Goal: Transaction & Acquisition: Purchase product/service

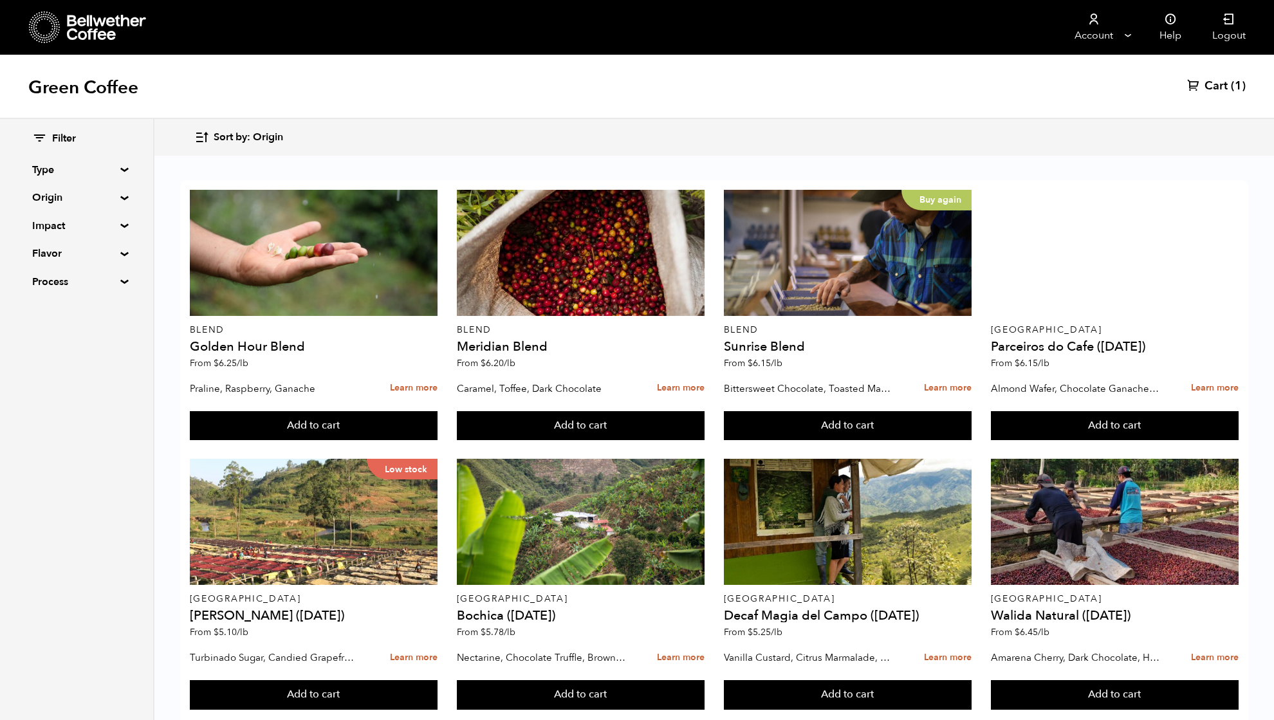
click at [49, 194] on summary "Origin" at bounding box center [76, 197] width 89 height 15
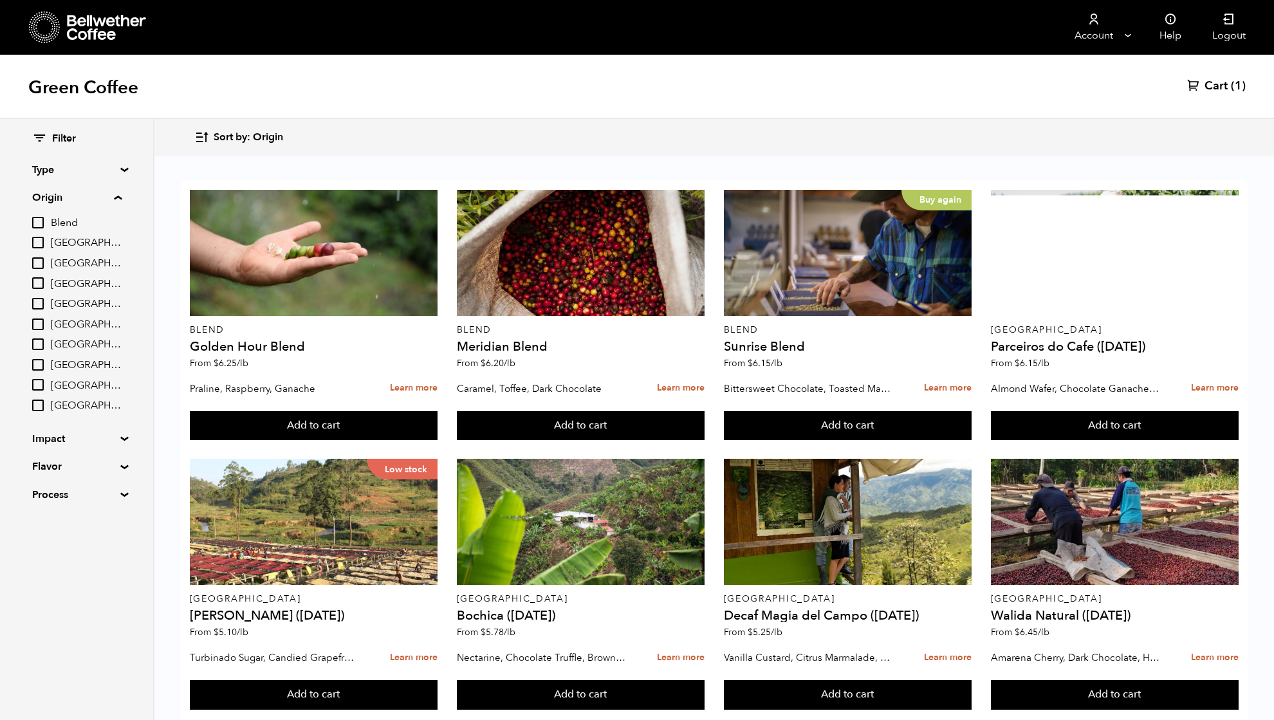
click at [38, 340] on input "[GEOGRAPHIC_DATA]" at bounding box center [38, 344] width 12 height 12
checkbox input "true"
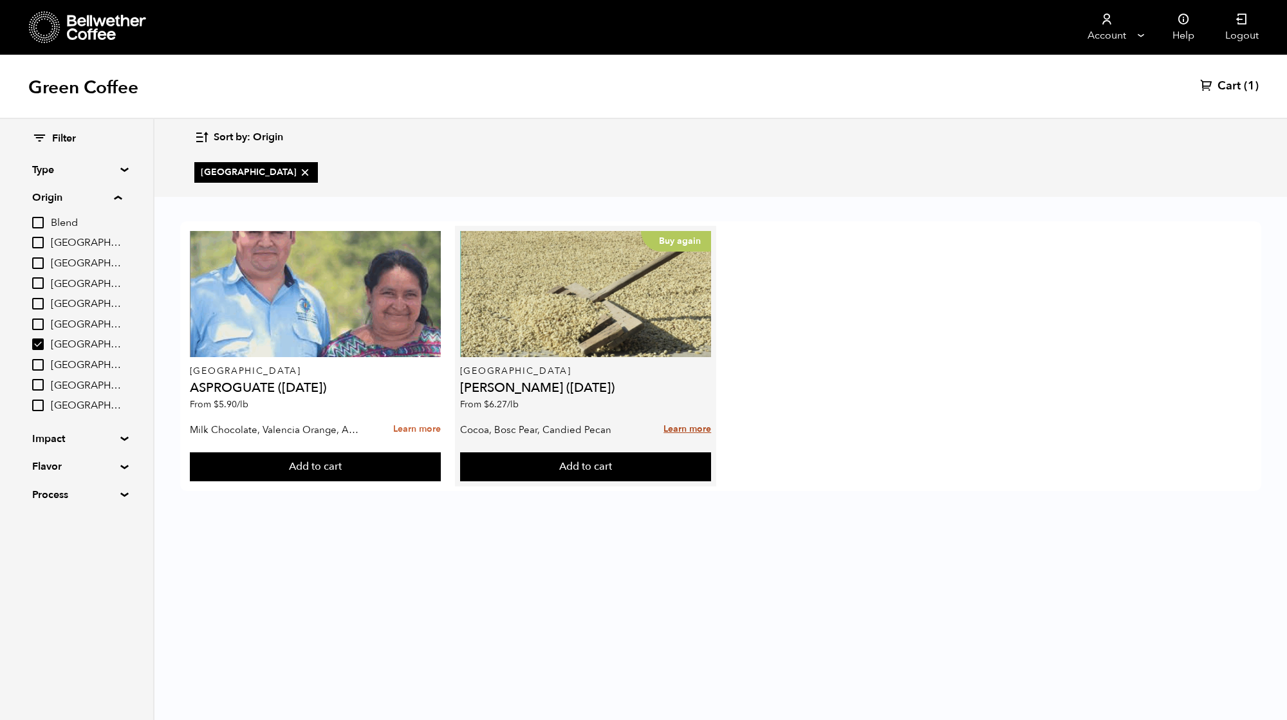
click at [694, 430] on link "Learn more" at bounding box center [687, 430] width 48 height 28
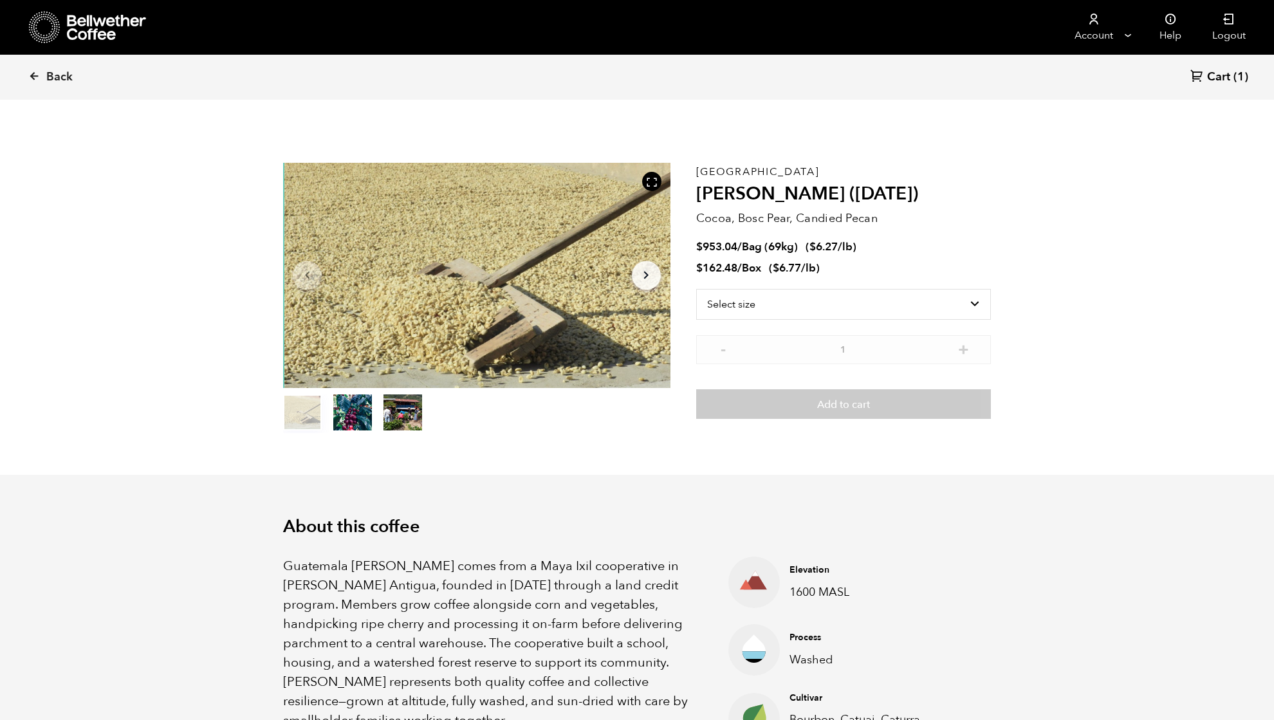
scroll to position [560, 685]
click at [66, 77] on span "Back" at bounding box center [59, 76] width 26 height 15
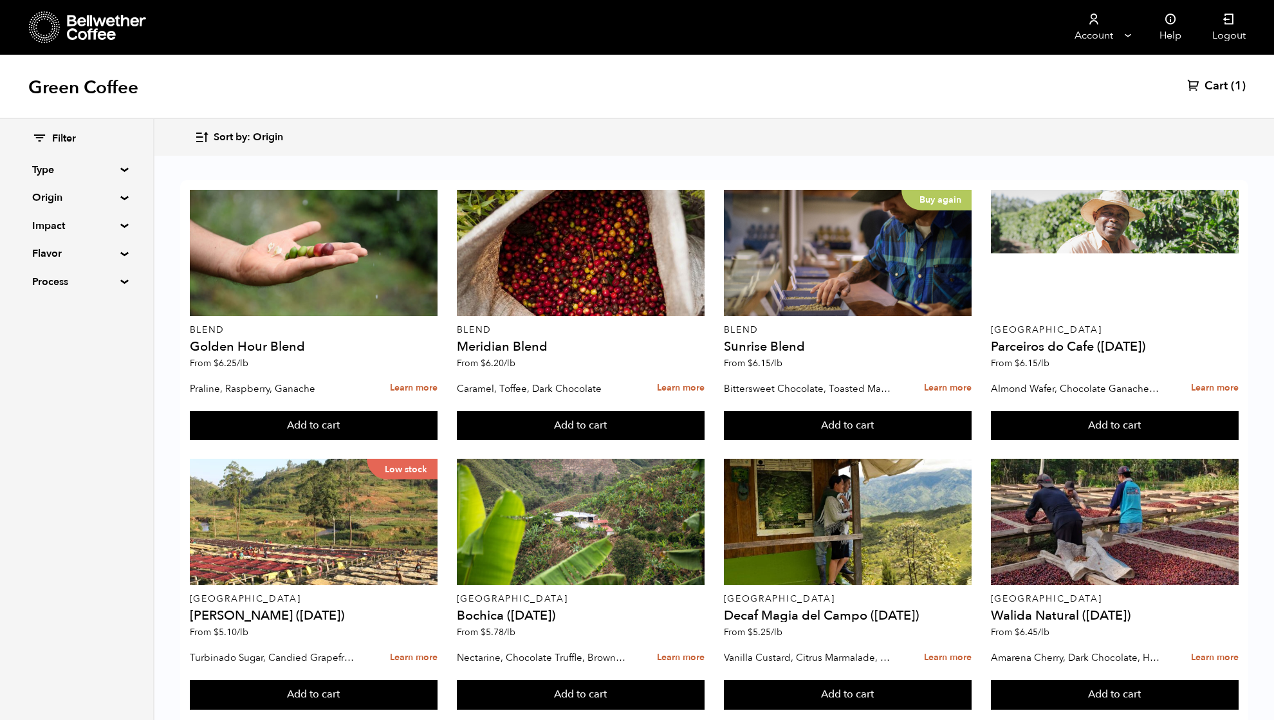
click at [53, 197] on summary "Origin" at bounding box center [76, 197] width 89 height 15
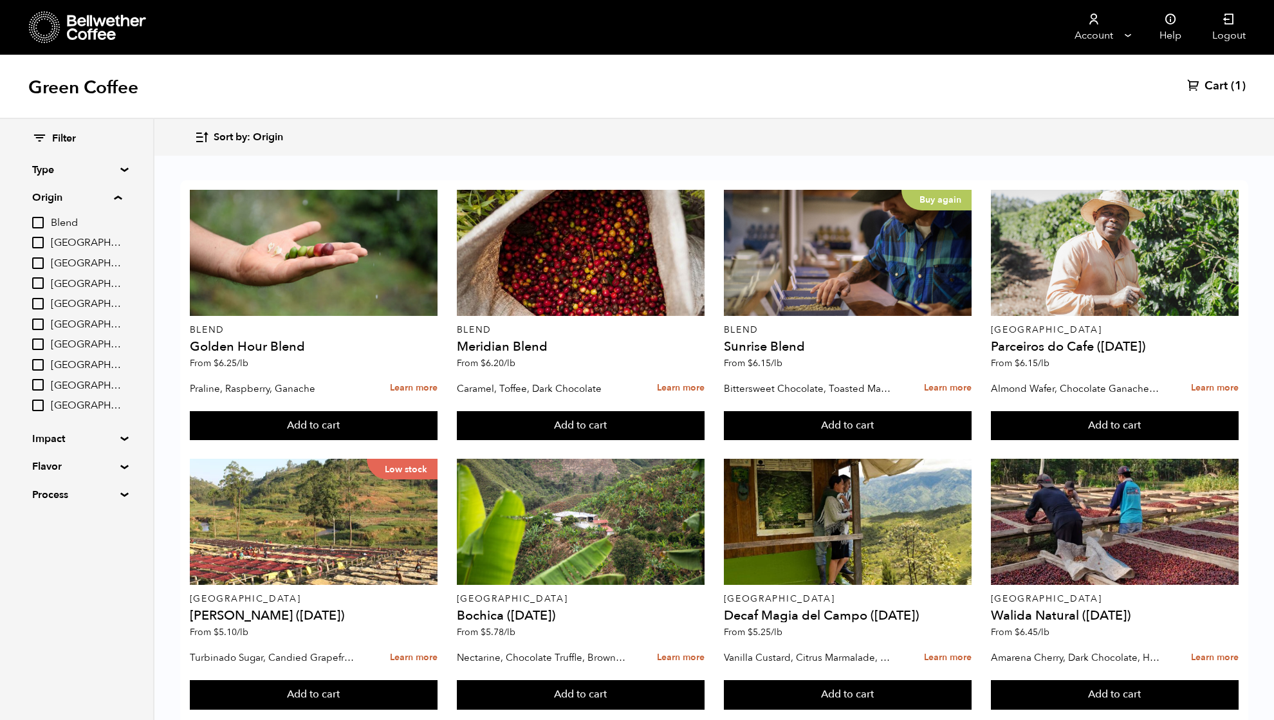
click at [41, 344] on input "[GEOGRAPHIC_DATA]" at bounding box center [38, 344] width 12 height 12
checkbox input "true"
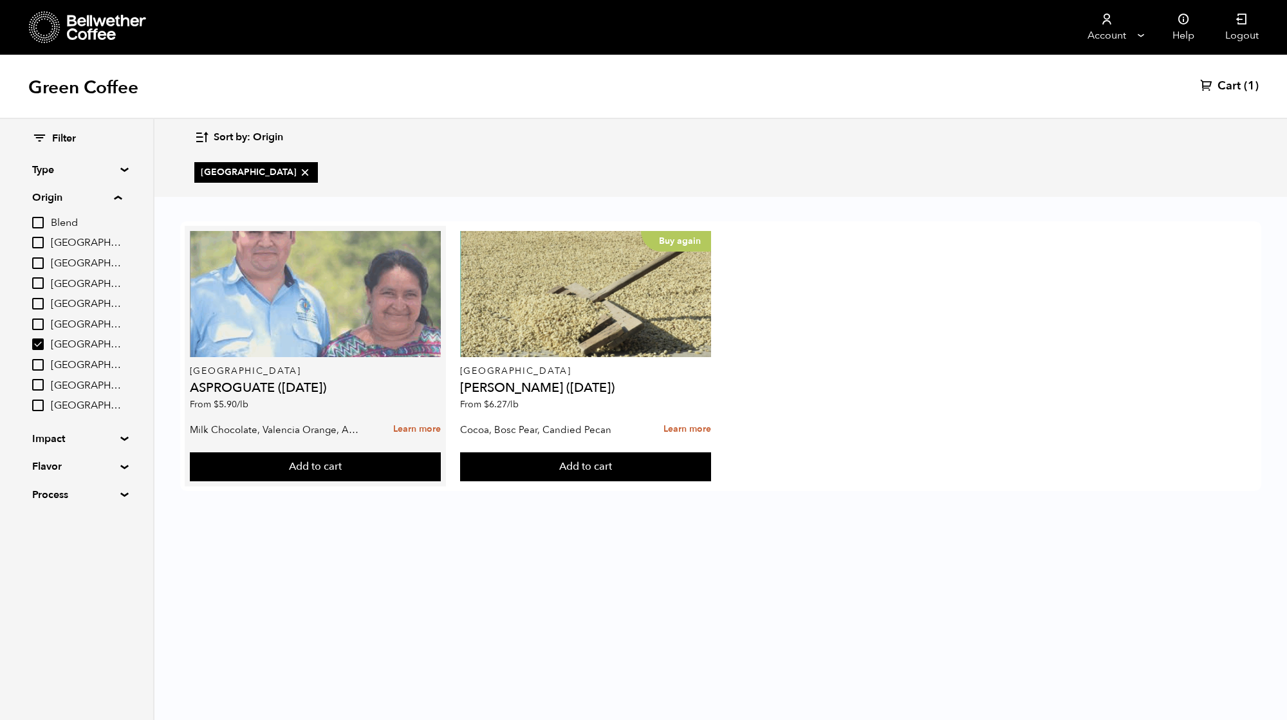
click at [338, 299] on div at bounding box center [316, 294] width 252 height 126
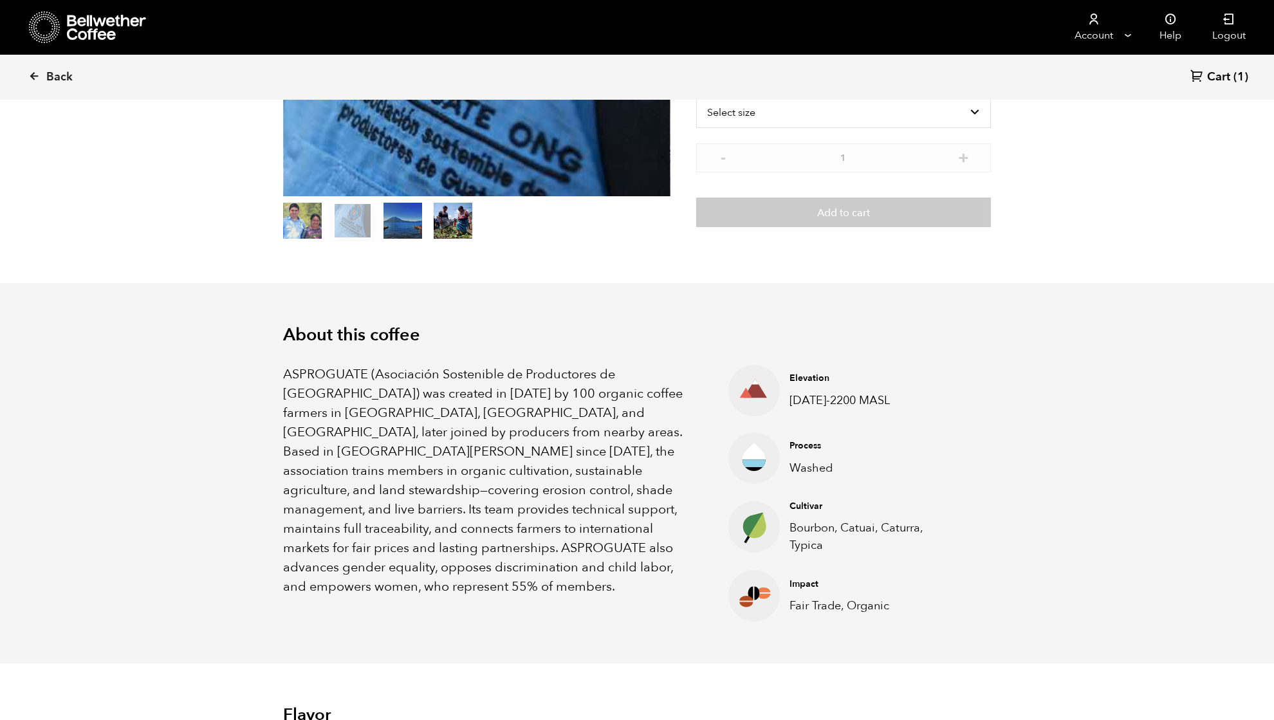
scroll to position [171, 0]
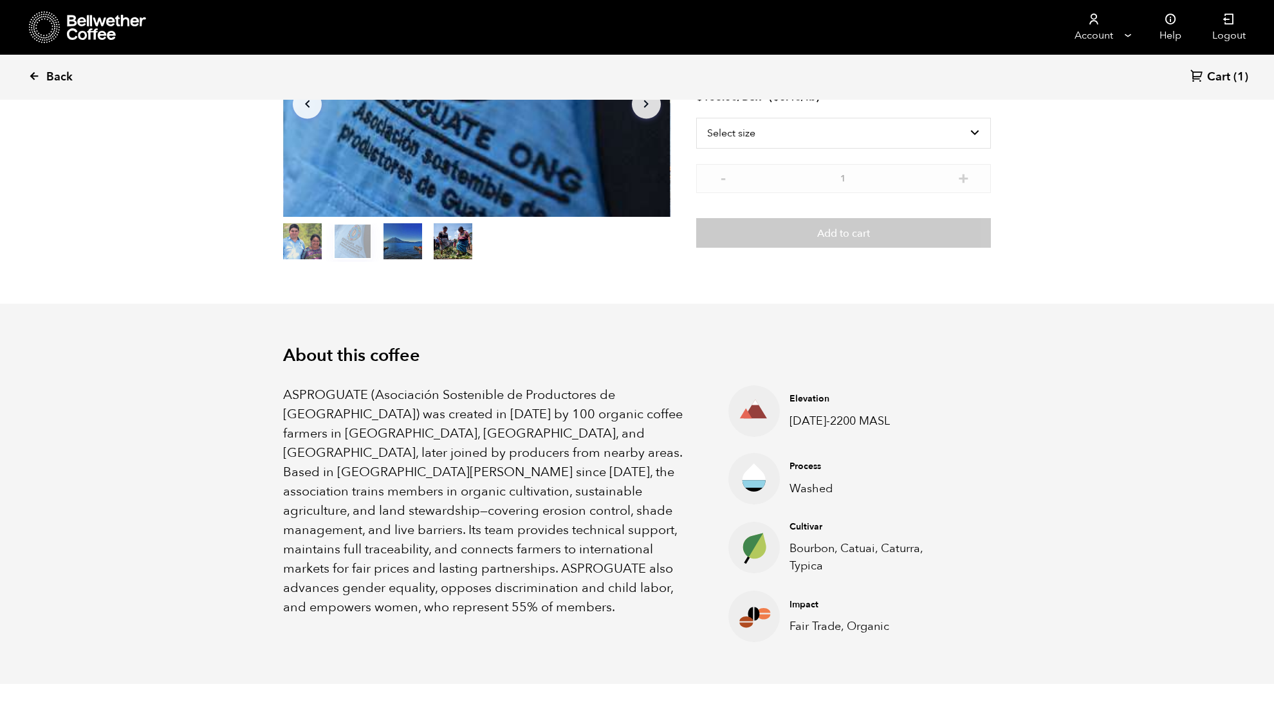
click at [62, 75] on span "Back" at bounding box center [59, 76] width 26 height 15
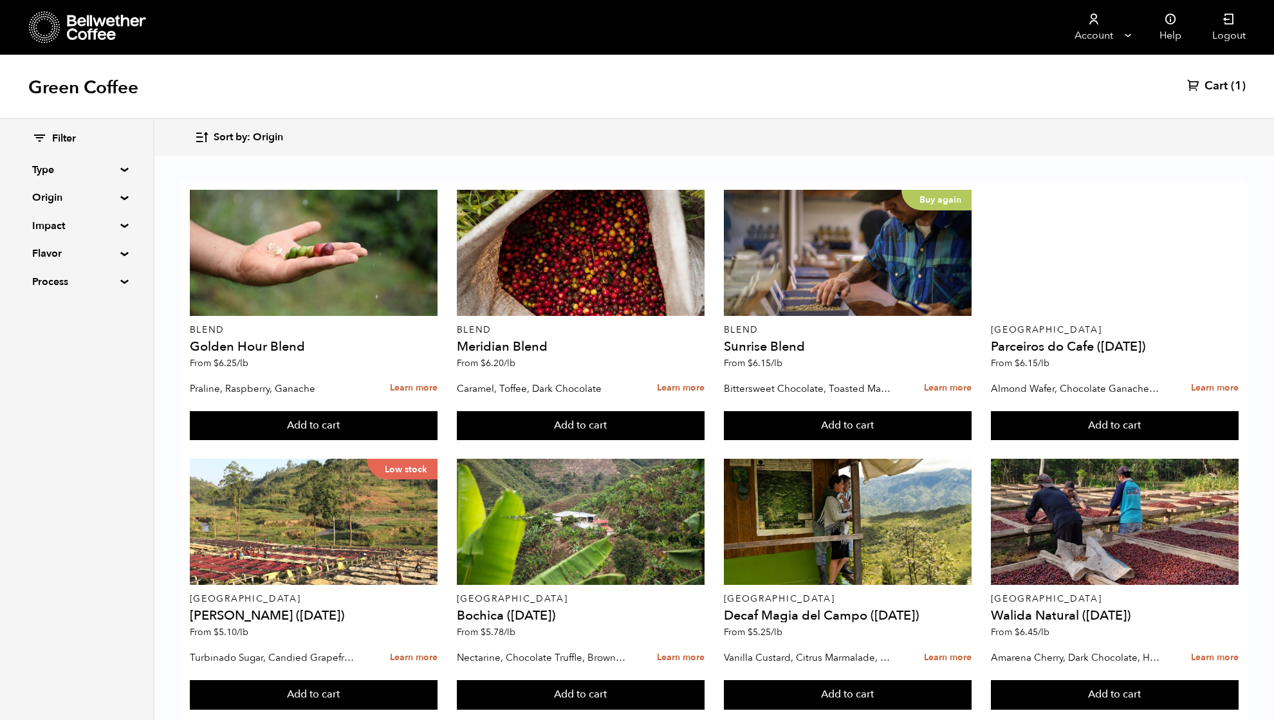
click at [55, 205] on summary "Origin" at bounding box center [76, 197] width 89 height 15
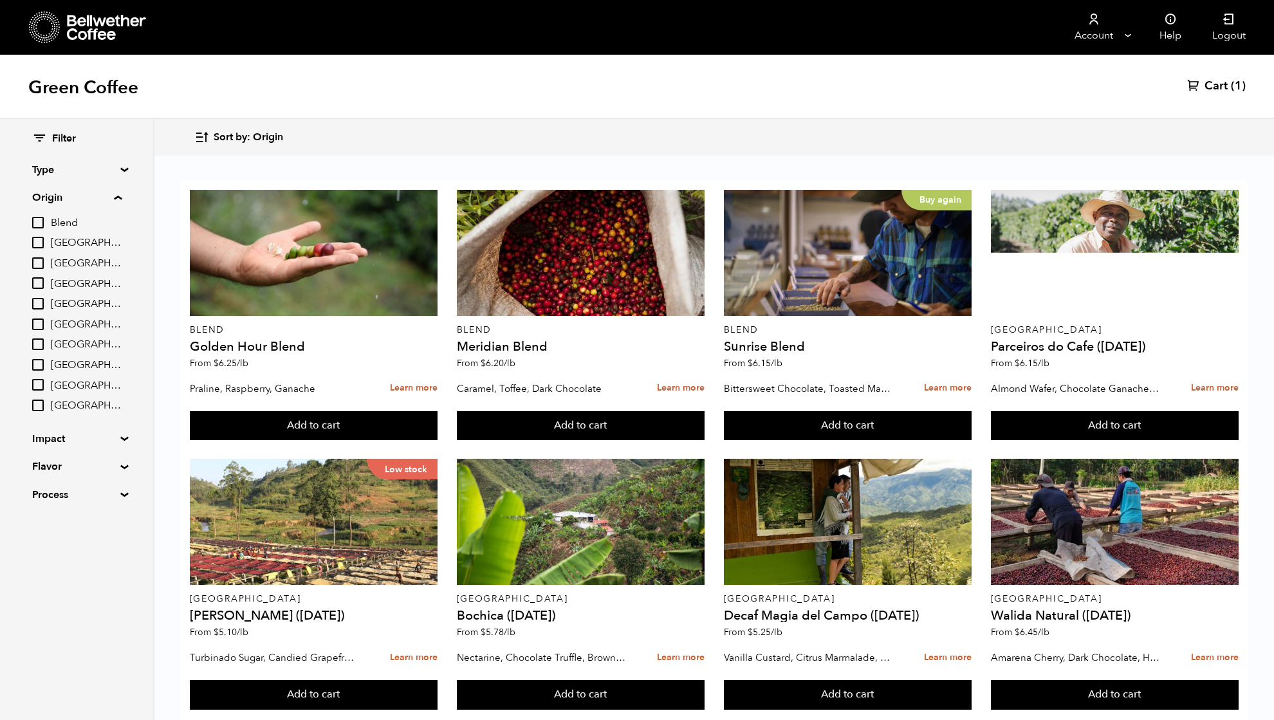
click at [55, 202] on summary "Origin" at bounding box center [76, 197] width 89 height 15
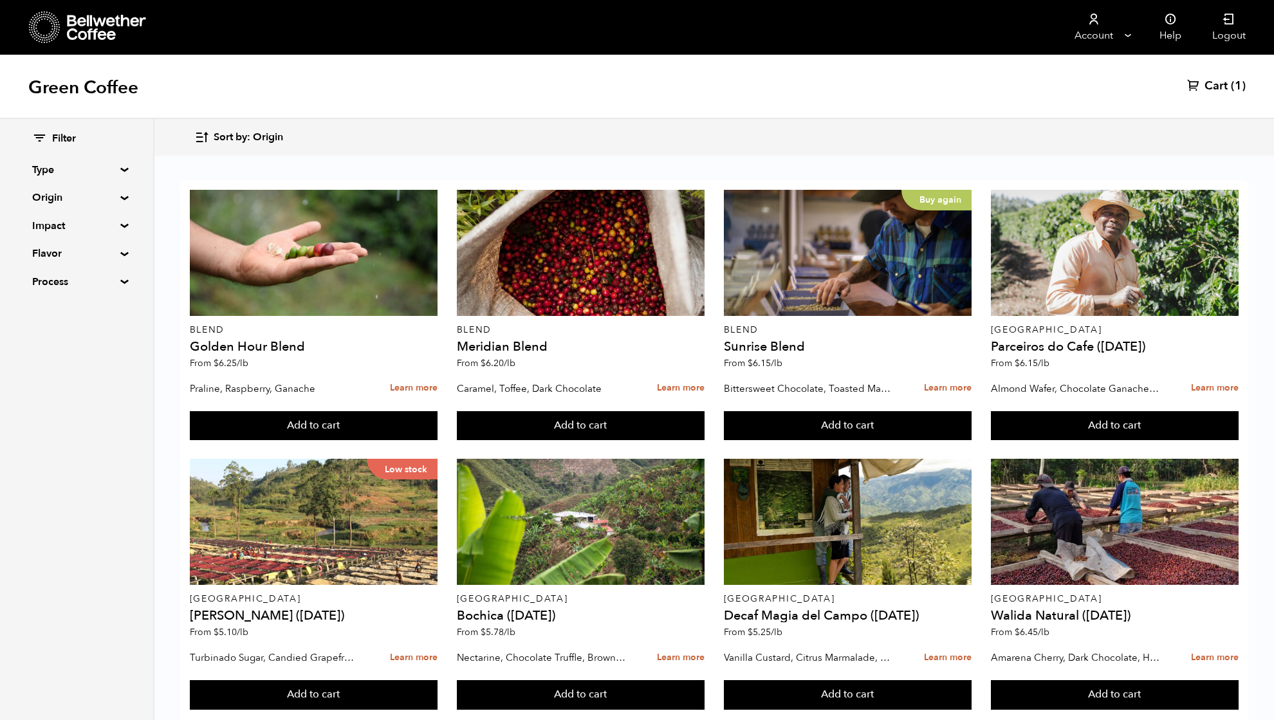
click at [55, 202] on summary "Origin" at bounding box center [76, 197] width 89 height 15
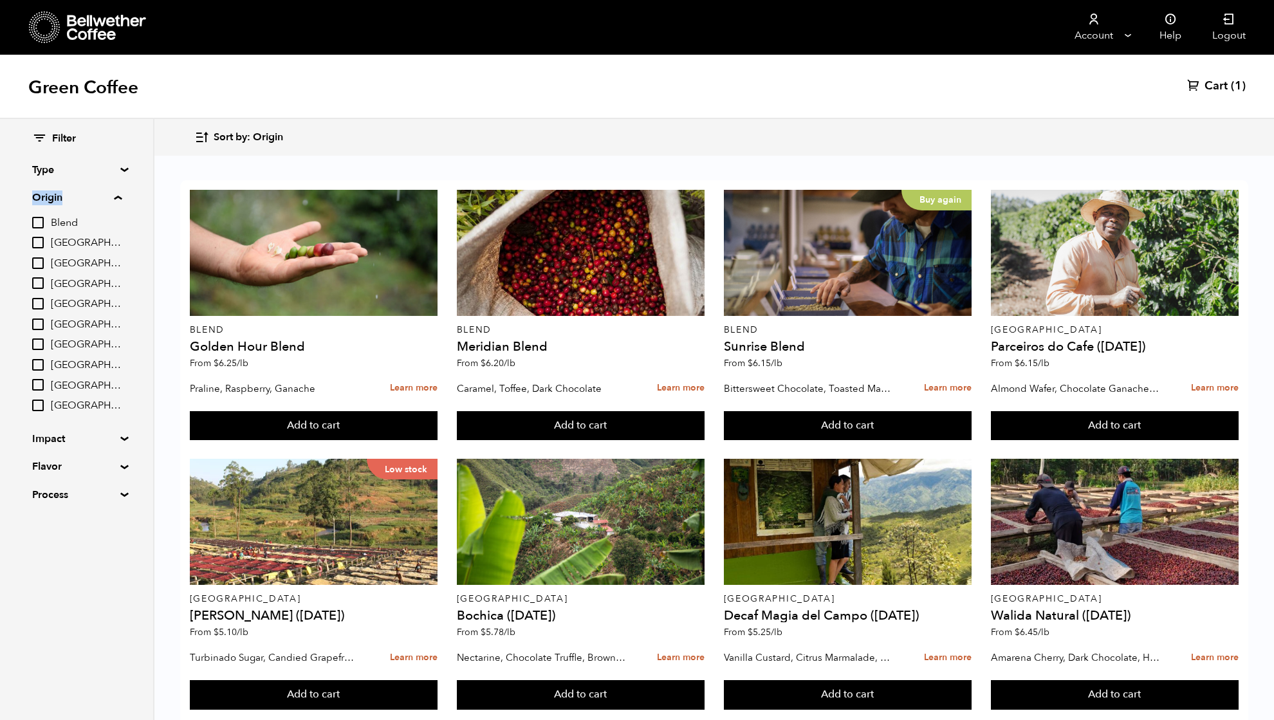
click at [39, 340] on input "[GEOGRAPHIC_DATA]" at bounding box center [38, 344] width 12 height 12
checkbox input "true"
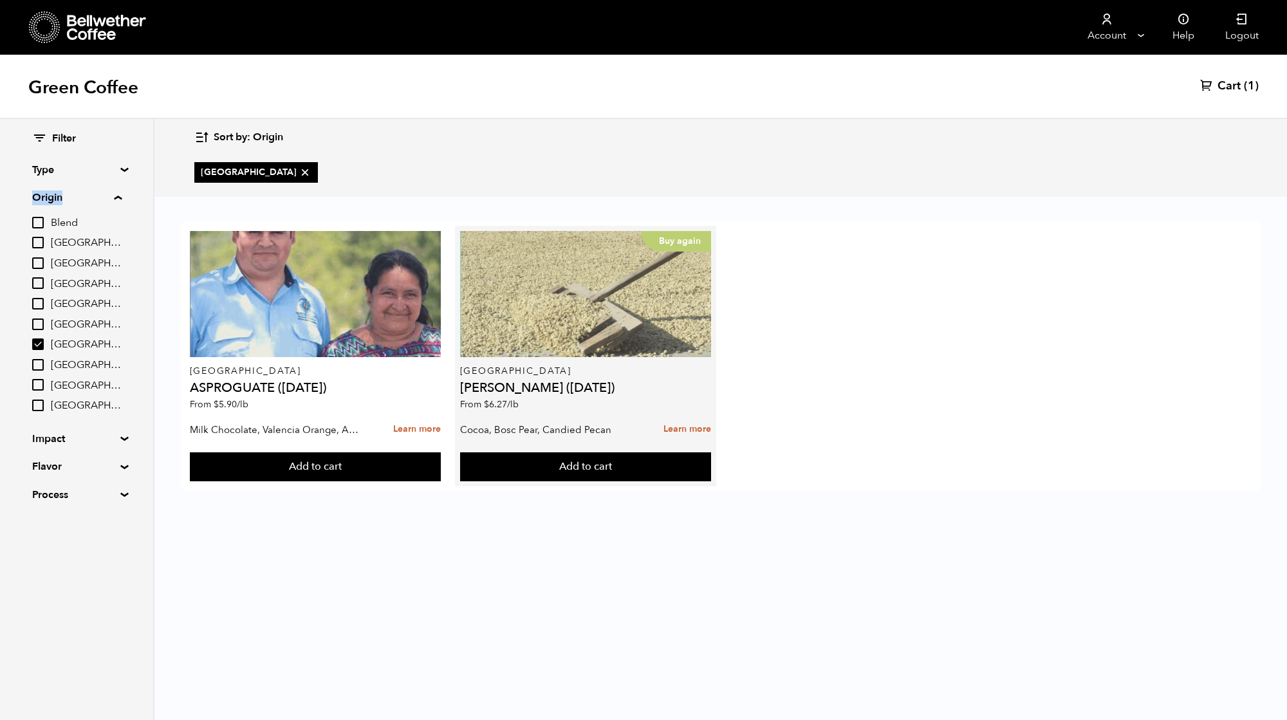
click at [562, 313] on div "Buy again" at bounding box center [586, 294] width 252 height 126
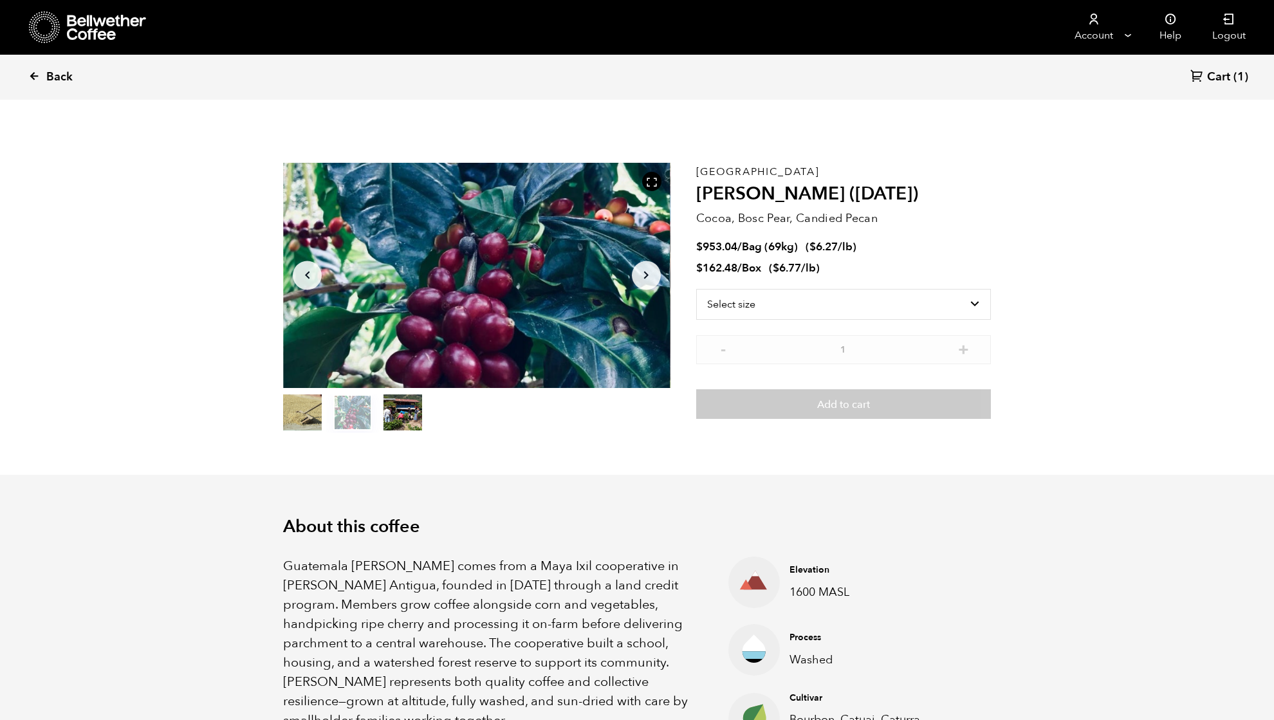
click at [51, 71] on span "Back" at bounding box center [59, 76] width 26 height 15
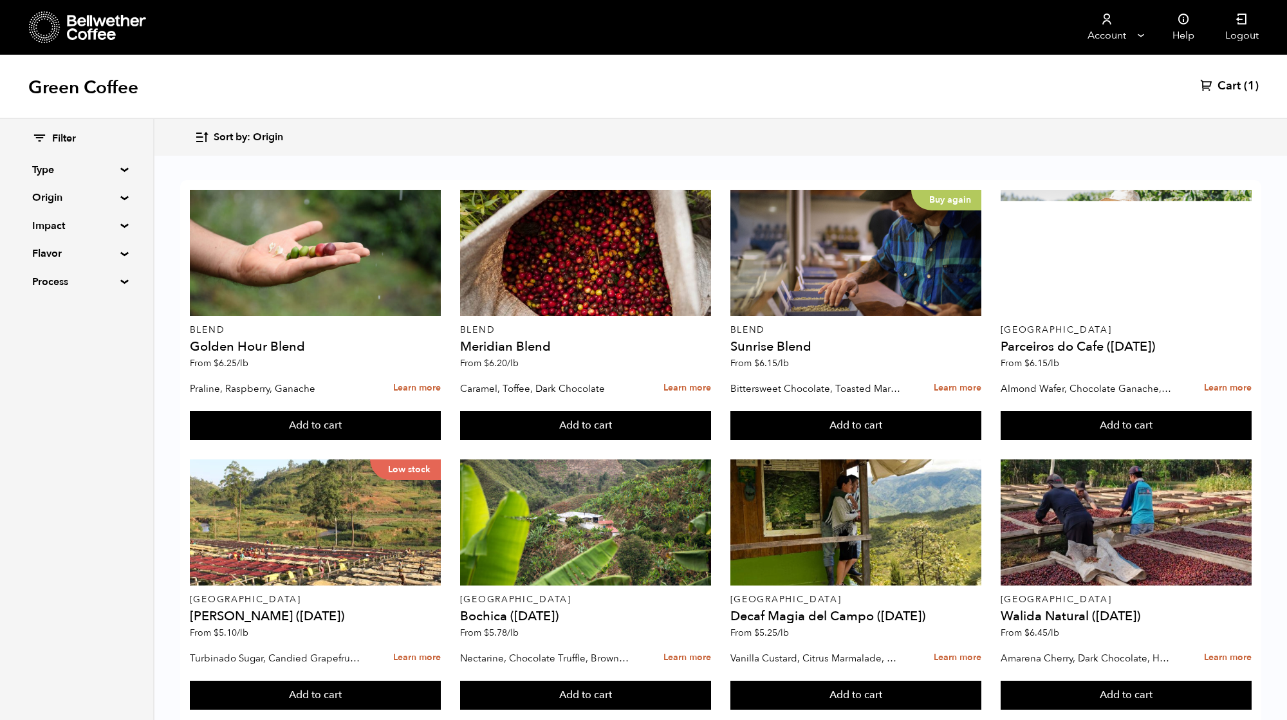
click at [43, 196] on summary "Origin" at bounding box center [76, 197] width 89 height 15
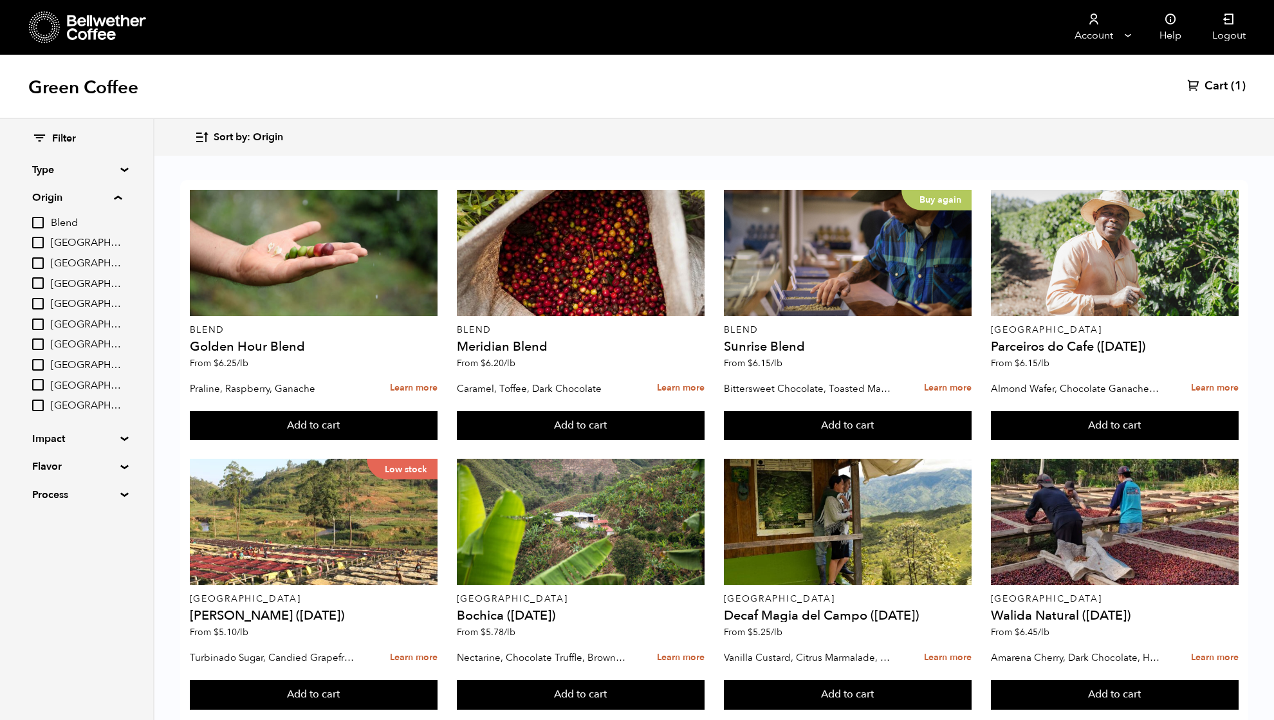
click at [36, 345] on input "[GEOGRAPHIC_DATA]" at bounding box center [38, 344] width 12 height 12
checkbox input "true"
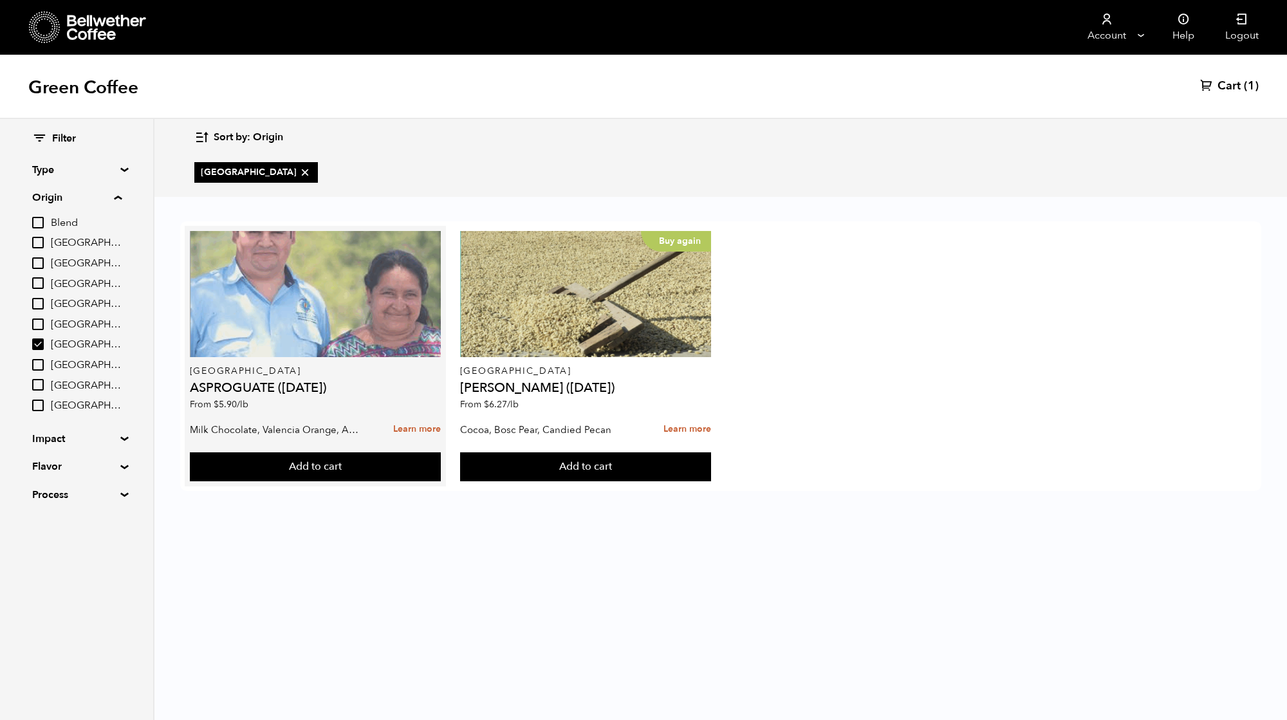
click at [274, 326] on div at bounding box center [316, 294] width 252 height 126
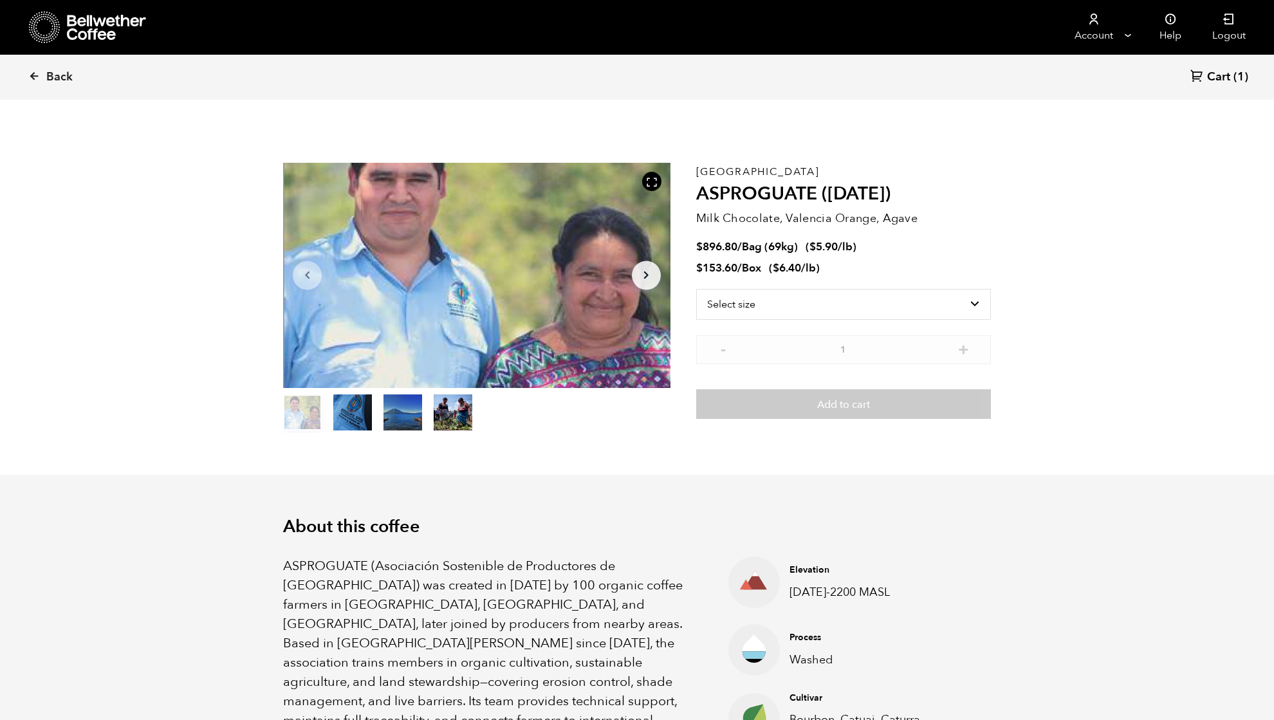
scroll to position [560, 685]
drag, startPoint x: 784, startPoint y: 302, endPoint x: 776, endPoint y: 304, distance: 8.8
click at [784, 302] on select "Select size Bag (69kg) (152 lbs) Box (24 lbs)" at bounding box center [843, 304] width 295 height 31
select select "box"
click at [696, 289] on select "Select size Bag (69kg) (152 lbs) Box (24 lbs)" at bounding box center [843, 304] width 295 height 31
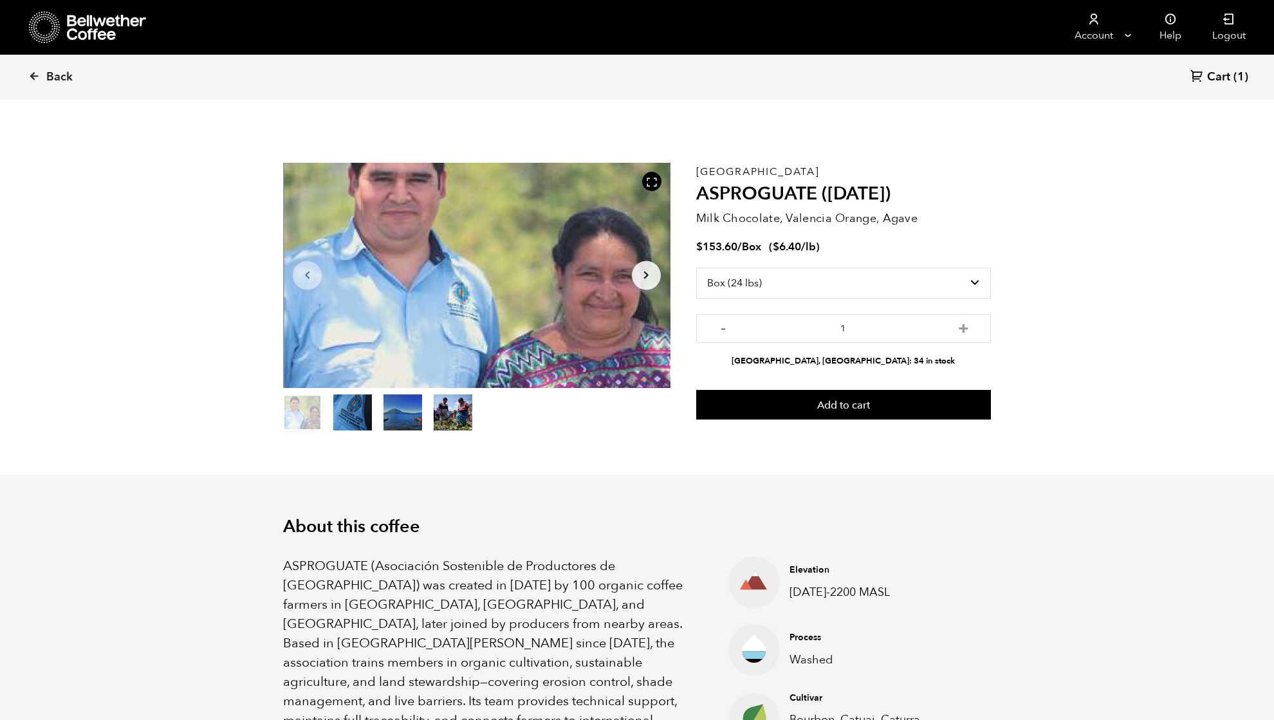
click at [860, 406] on button "Add to cart" at bounding box center [843, 405] width 295 height 30
click at [782, 27] on link "View cart" at bounding box center [779, 26] width 77 height 26
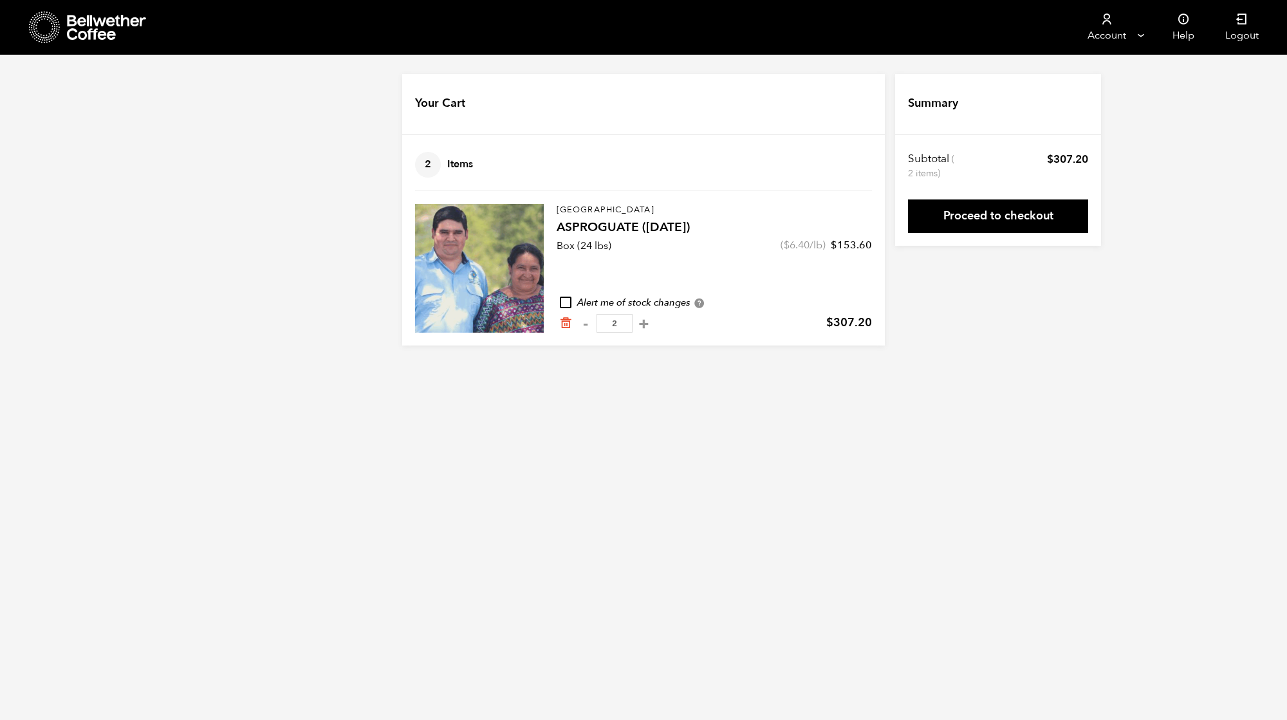
click at [1040, 319] on div "Your Cart 2 Items Update cart 2 Items Guatemala ASPROGUATE ([DATE]) Box (24 lbs…" at bounding box center [643, 210] width 1287 height 272
click at [584, 326] on button "-" at bounding box center [585, 323] width 16 height 13
type input "1"
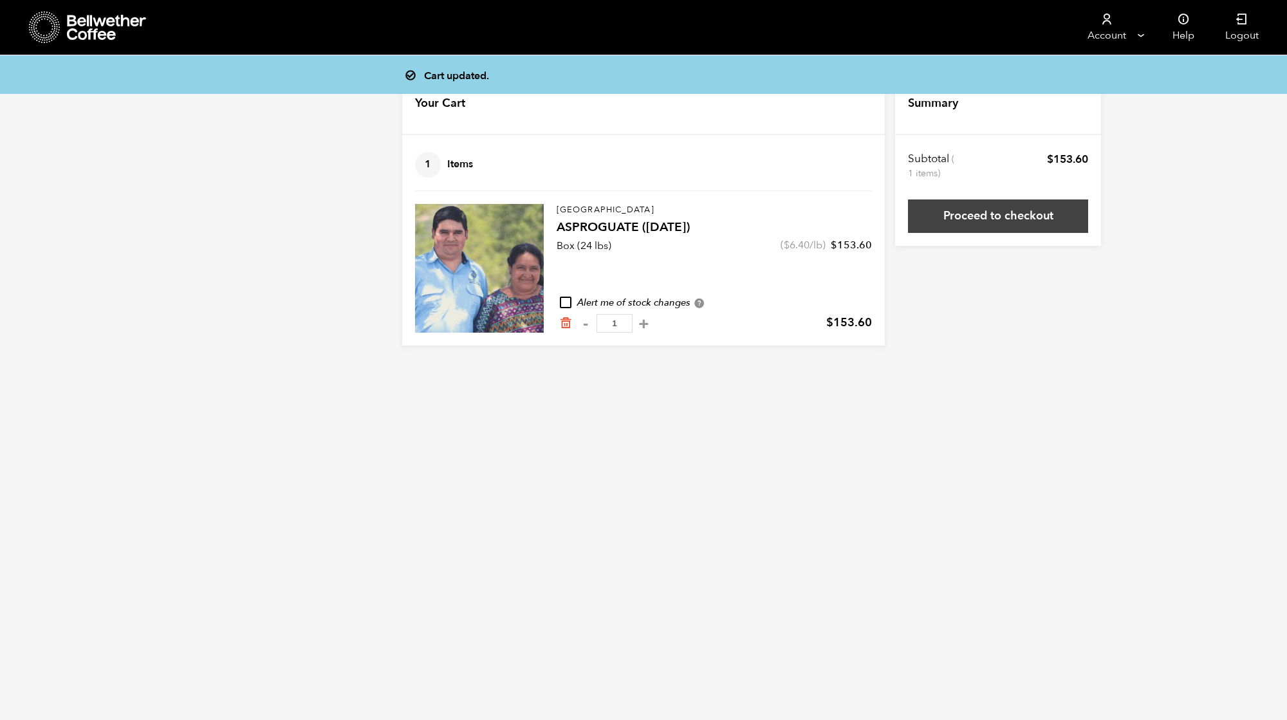
click at [951, 225] on link "Proceed to checkout" at bounding box center [998, 215] width 180 height 33
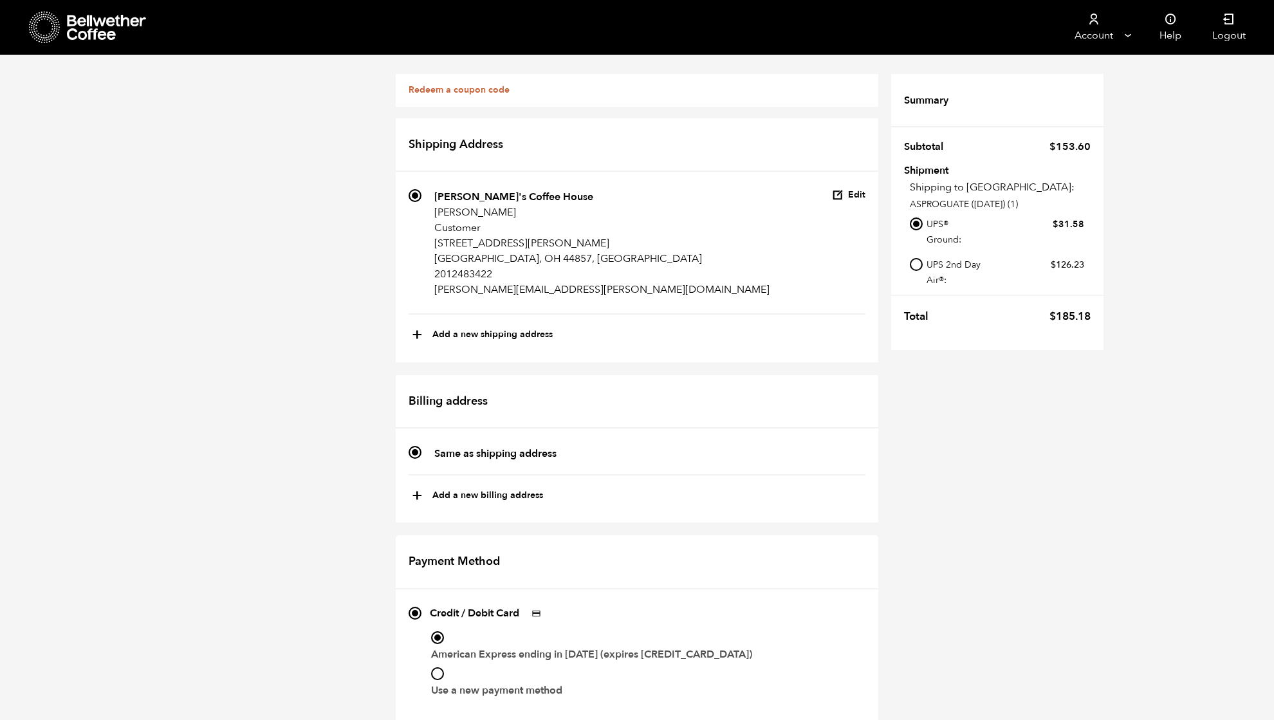
scroll to position [317, 0]
